Goal: Task Accomplishment & Management: Manage account settings

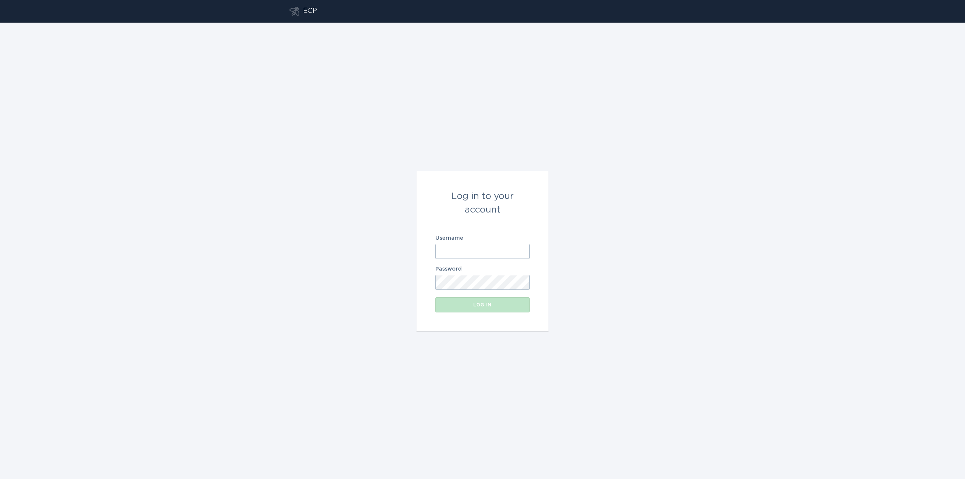
click at [473, 252] on input "Username" at bounding box center [482, 251] width 94 height 15
click at [454, 255] on input "Username" at bounding box center [482, 251] width 94 height 15
paste input "[EMAIL_ADDRESS][DOMAIN_NAME]"
type input "[EMAIL_ADDRESS][DOMAIN_NAME]"
click at [487, 273] on div "Password" at bounding box center [482, 277] width 94 height 23
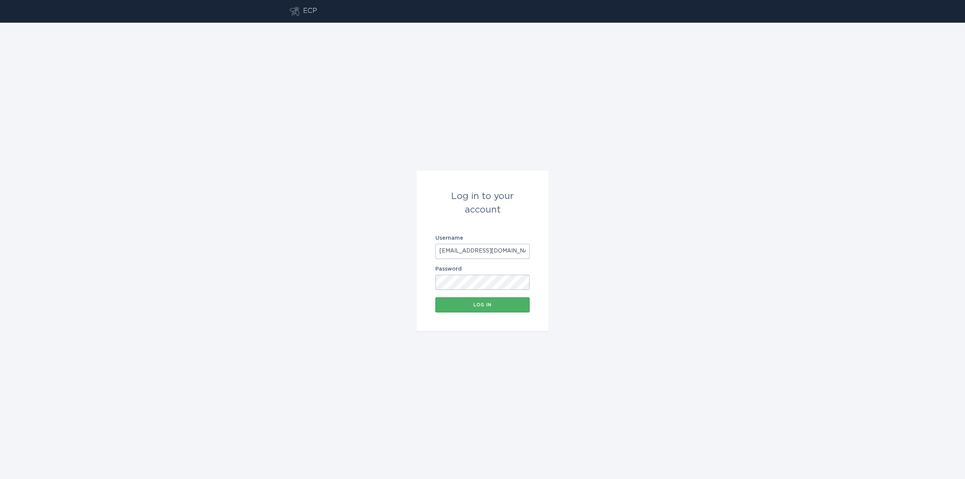
click at [496, 306] on div "Log in" at bounding box center [482, 305] width 87 height 5
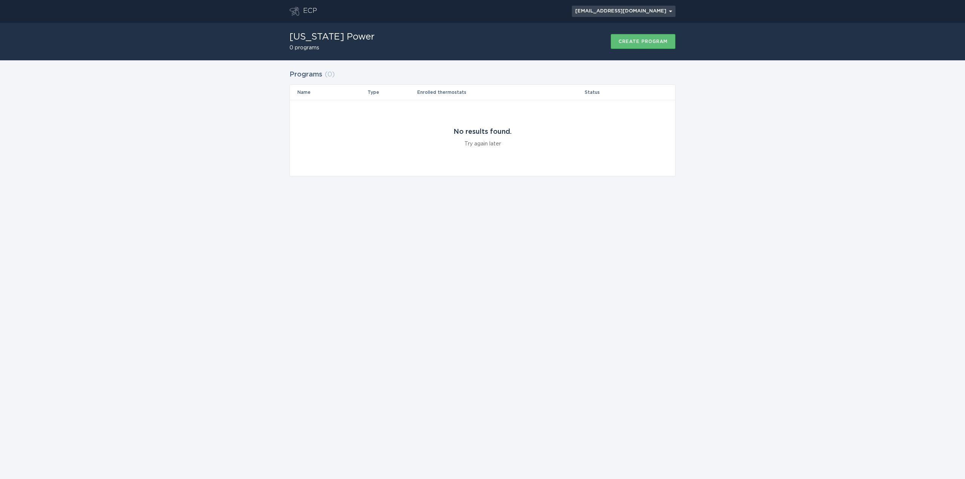
click at [651, 12] on div "[EMAIL_ADDRESS][DOMAIN_NAME] Chevron" at bounding box center [623, 11] width 97 height 5
click at [635, 37] on div "Log out" at bounding box center [619, 36] width 90 height 5
